Goal: Information Seeking & Learning: Learn about a topic

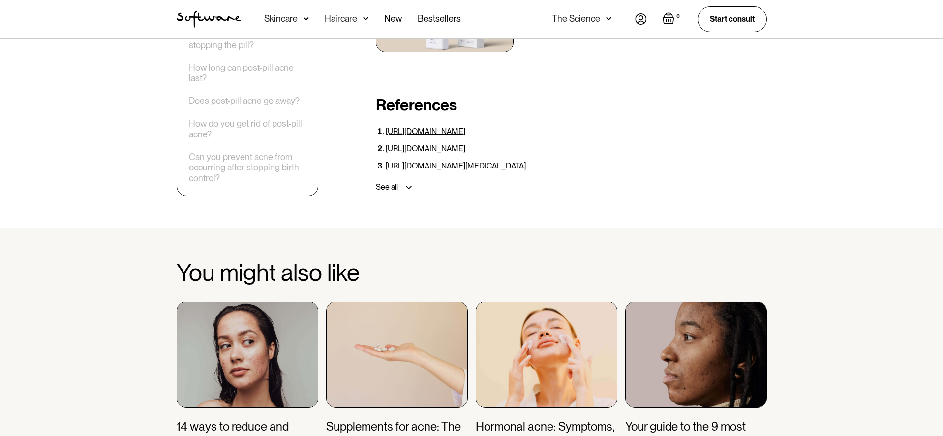
scroll to position [3047, 0]
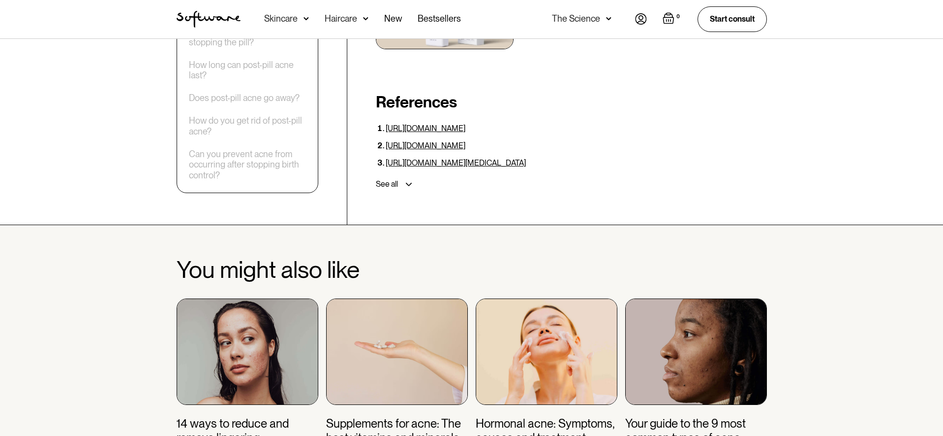
click at [537, 298] on img at bounding box center [547, 351] width 142 height 106
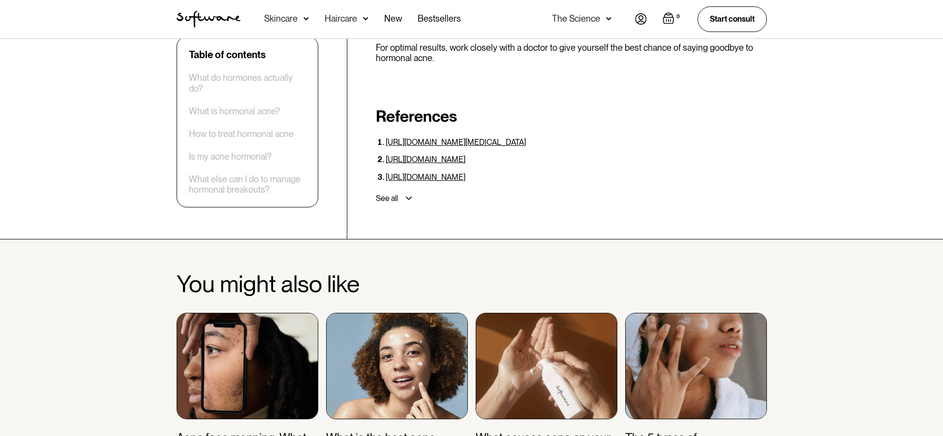
scroll to position [3763, 0]
